Goal: Communication & Community: Answer question/provide support

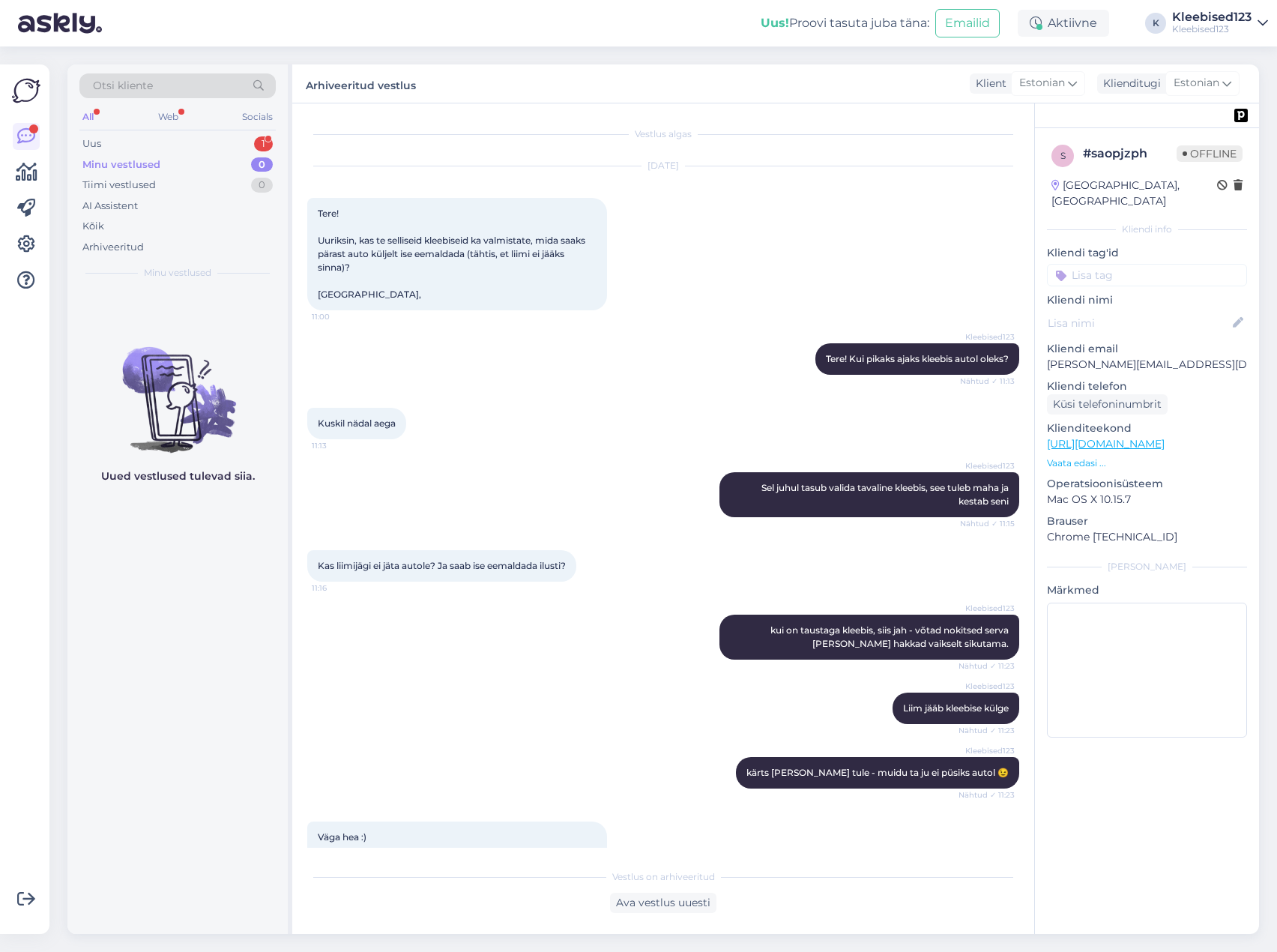
scroll to position [438, 0]
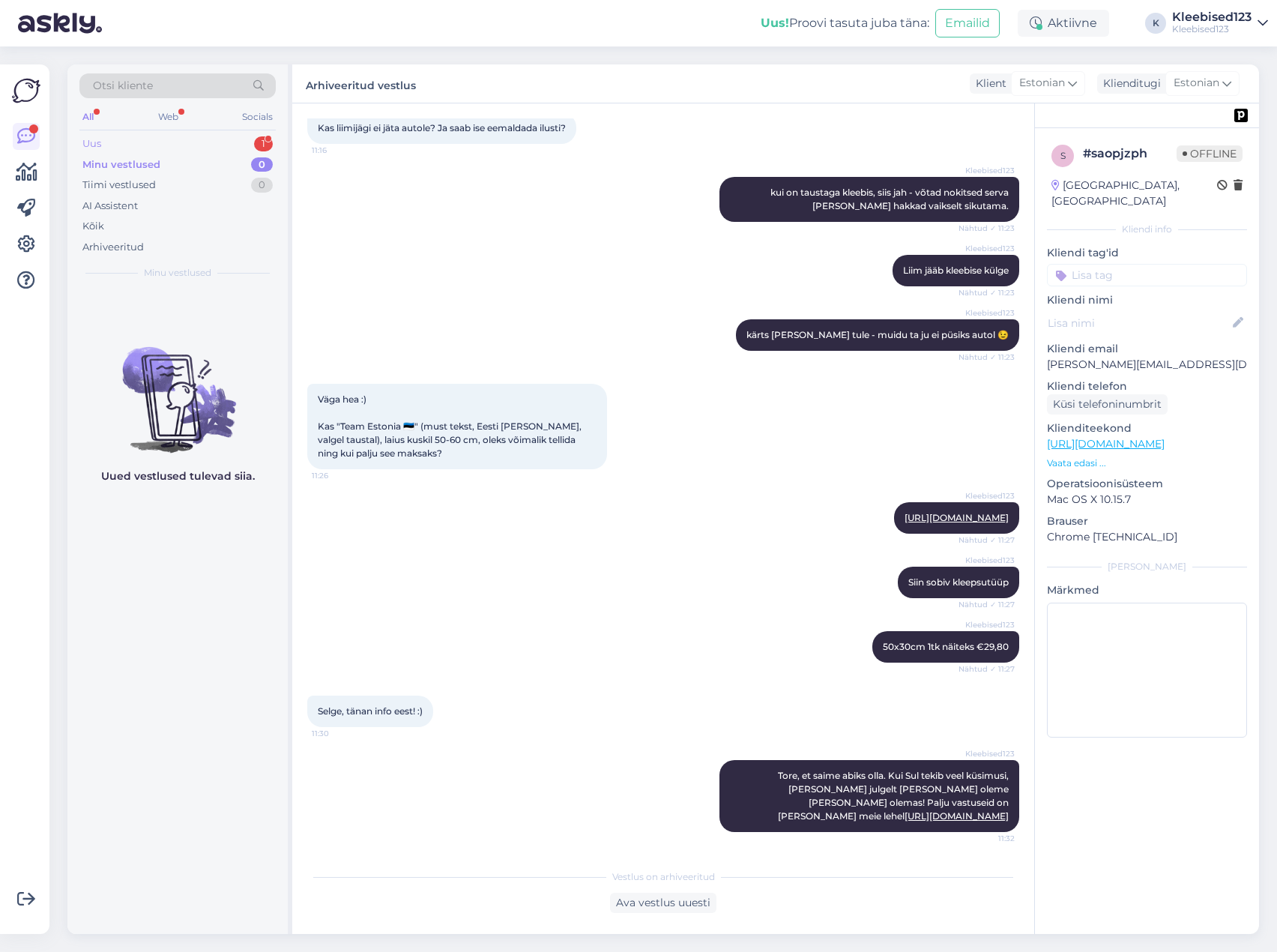
click at [113, 144] on div "Uus 1" at bounding box center [178, 144] width 197 height 21
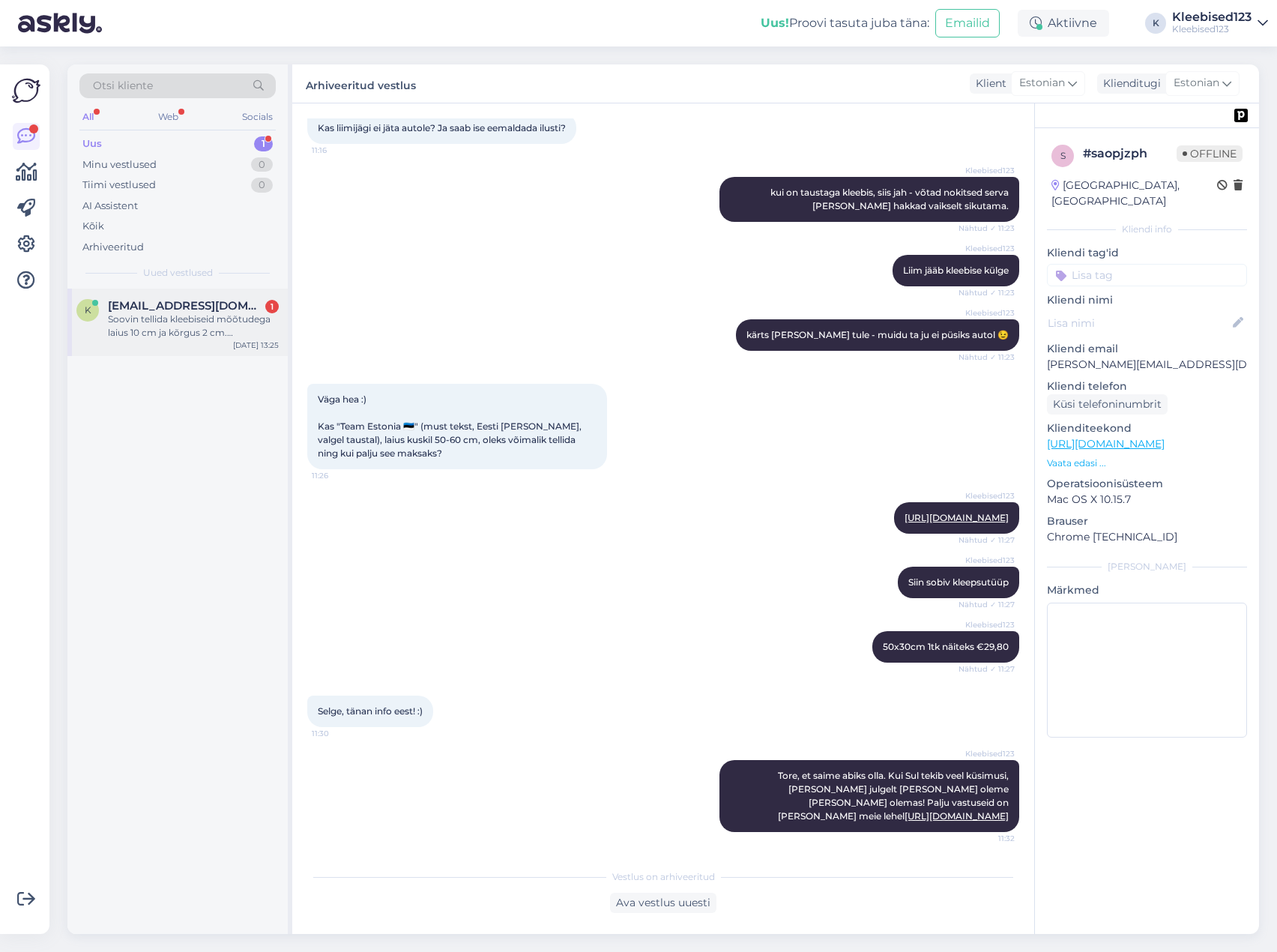
click at [137, 300] on span "[EMAIL_ADDRESS][DOMAIN_NAME]" at bounding box center [186, 306] width 156 height 13
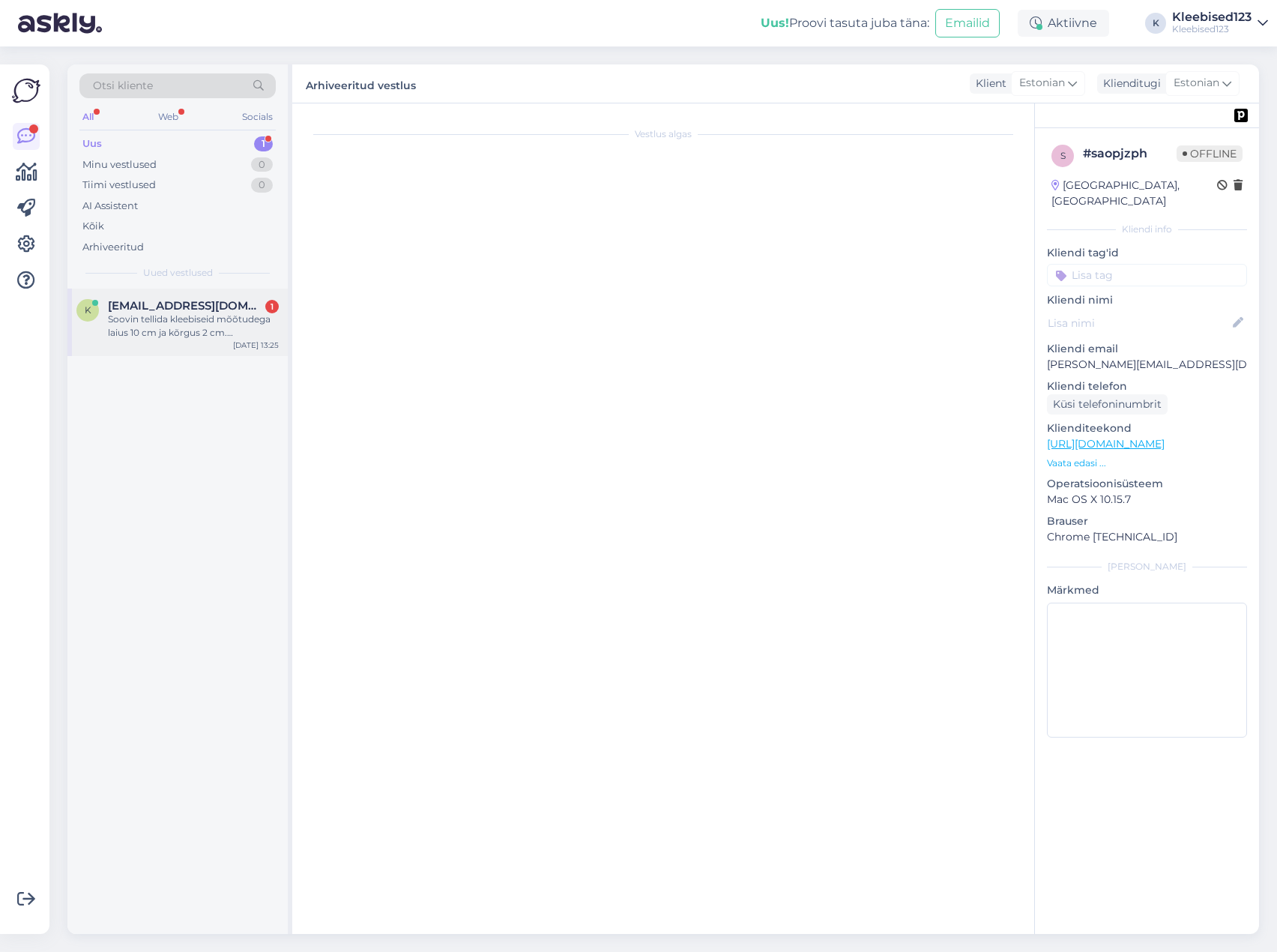
scroll to position [0, 0]
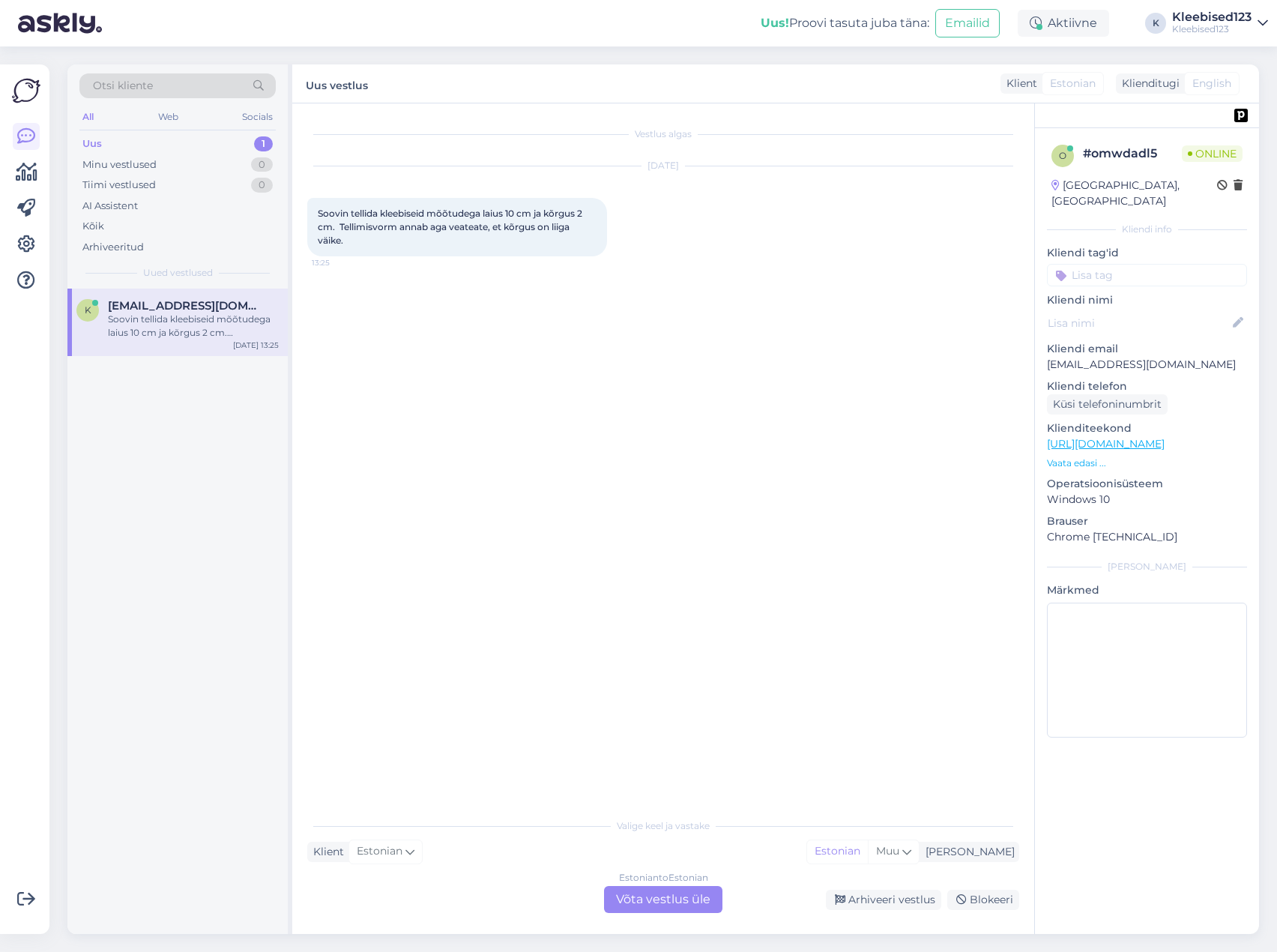
click at [637, 902] on div "Estonian to Estonian Võta vestlus üle" at bounding box center [663, 899] width 119 height 27
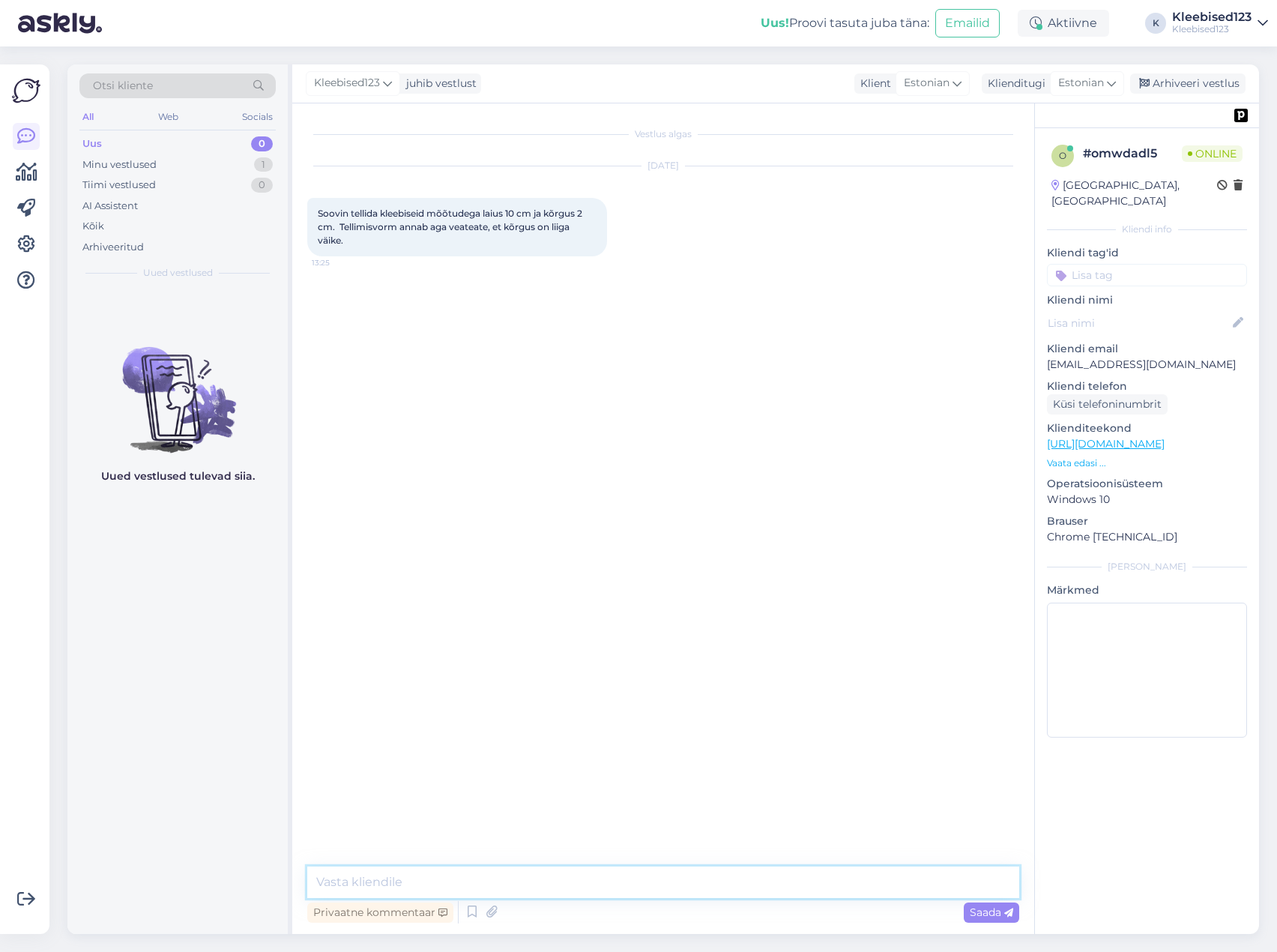
click at [553, 887] on textarea at bounding box center [664, 882] width 712 height 31
type textarea "Tere! Üksikuid kleebiseid ei lase jah nii väikeseid valida. Kas soov on kleebis…"
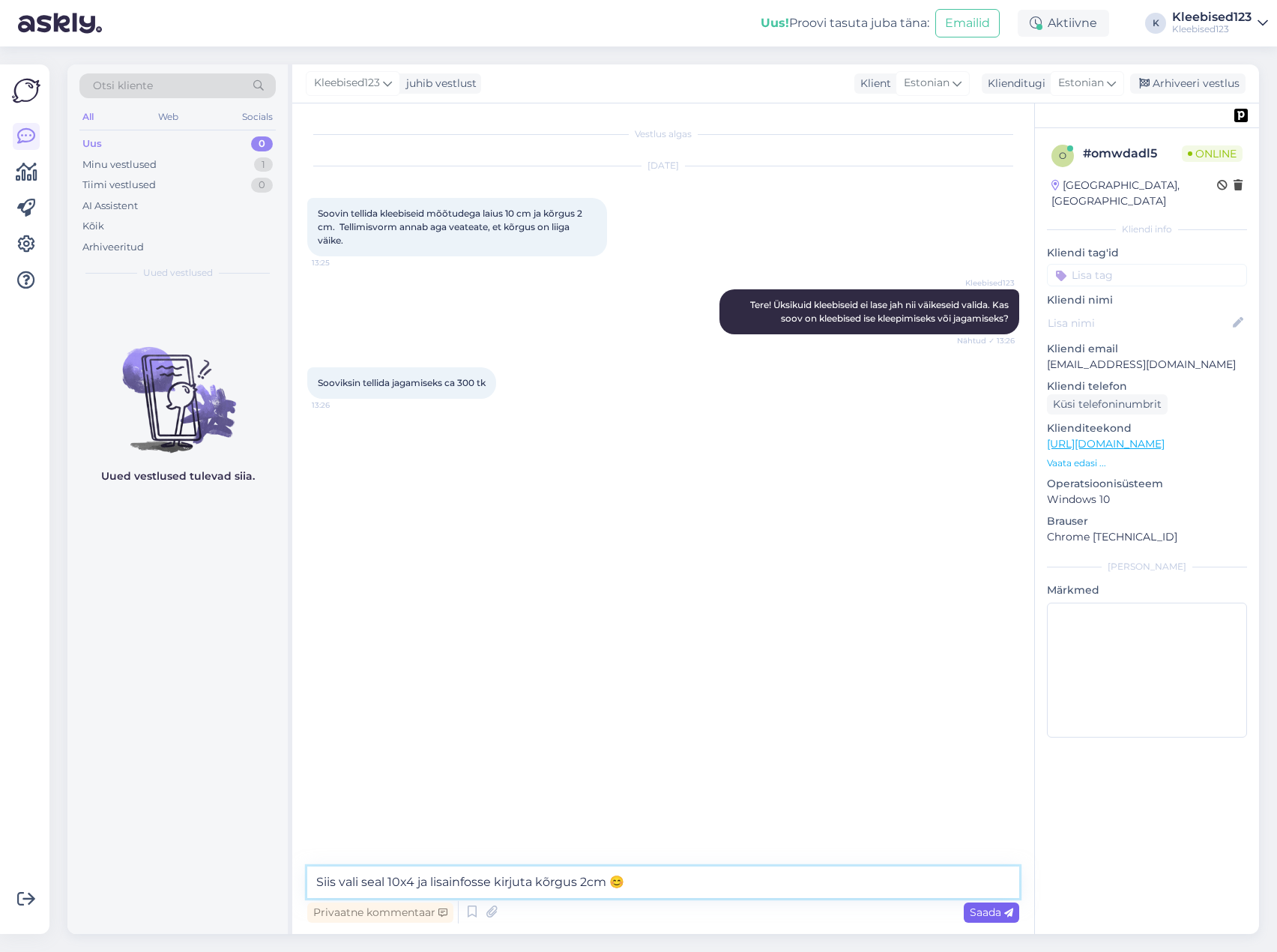
type textarea "Siis vali seal 10x4 ja lisainfosse kirjuta kõrgus 2cm 😊"
click at [982, 912] on span "Saada" at bounding box center [992, 912] width 44 height 13
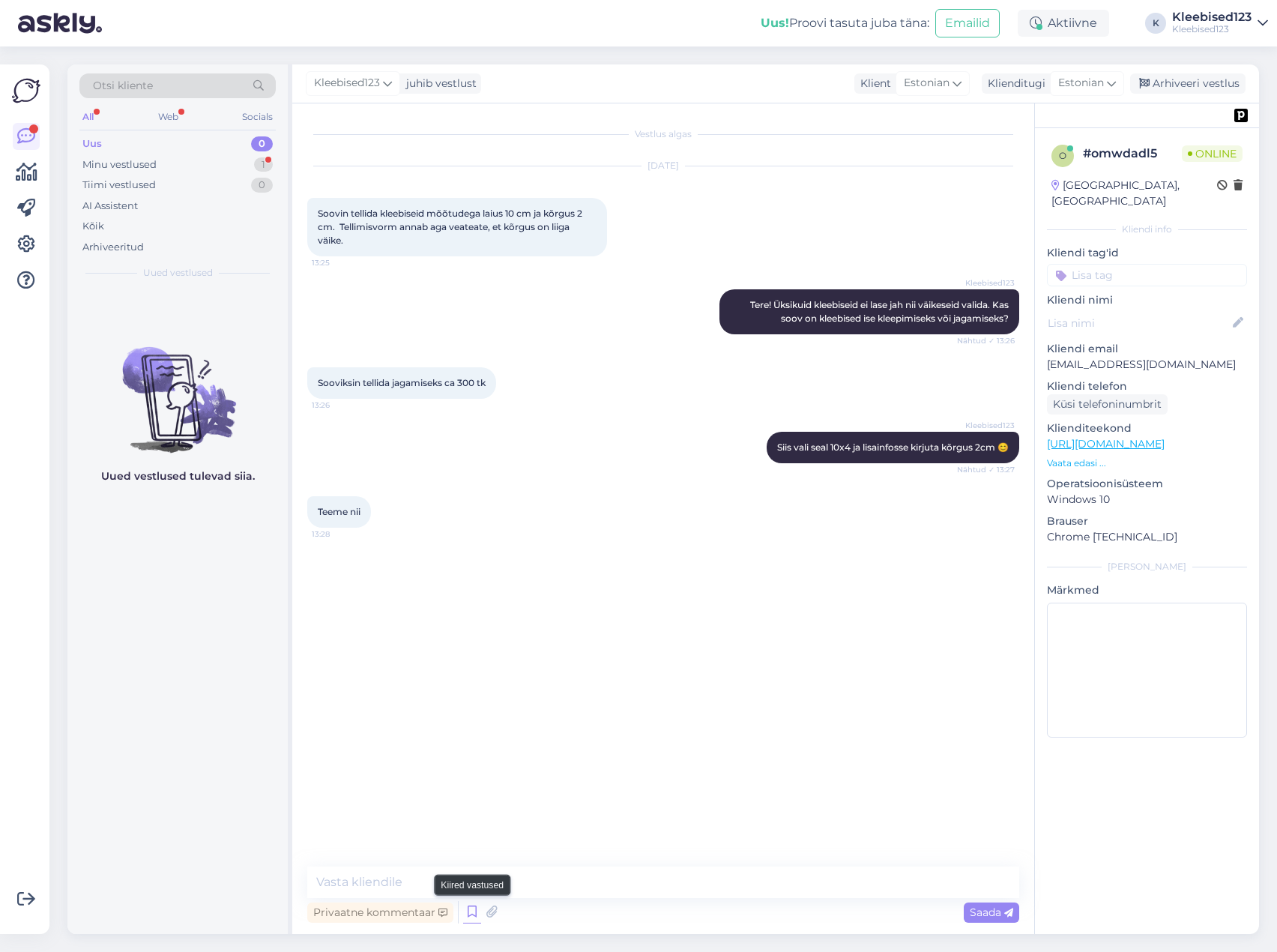
click at [470, 915] on icon at bounding box center [472, 912] width 18 height 23
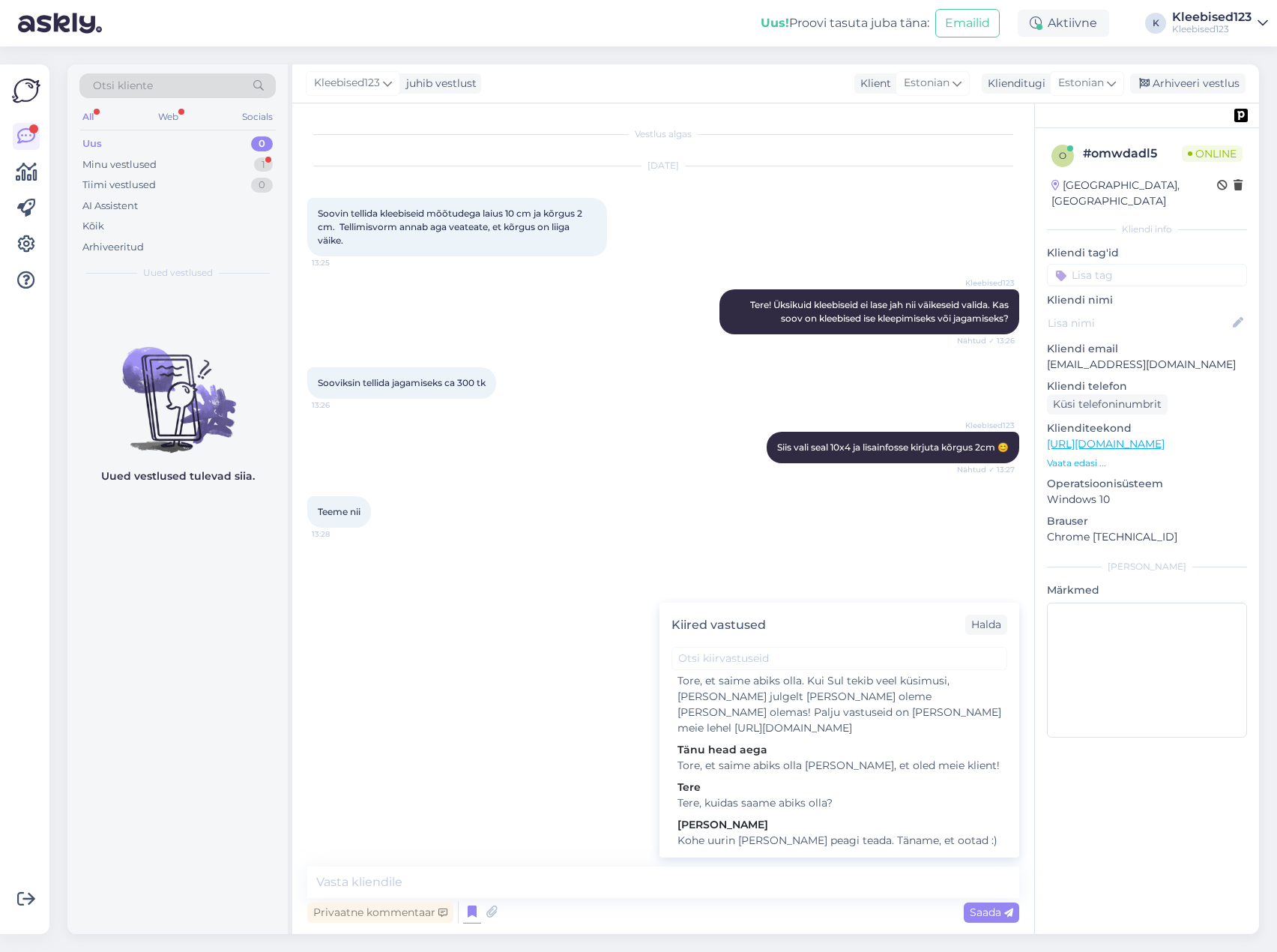
scroll to position [614, 0]
click at [835, 753] on div "Tänu head aega" at bounding box center [839, 750] width 324 height 16
type textarea "Tore, et saime abiks olla [PERSON_NAME], et oled meie klient!"
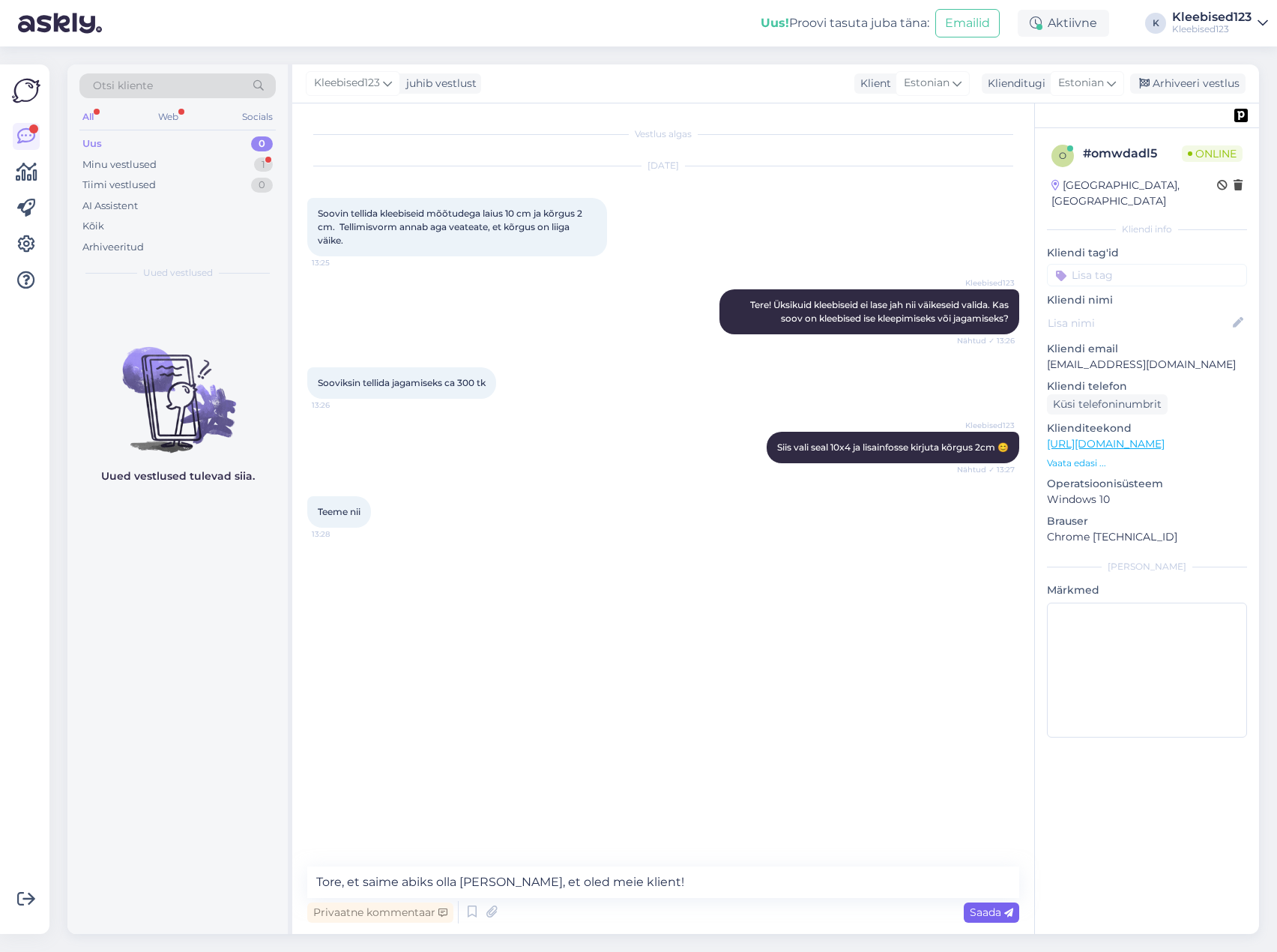
click at [989, 912] on span "Saada" at bounding box center [992, 912] width 44 height 13
